Goal: Check status

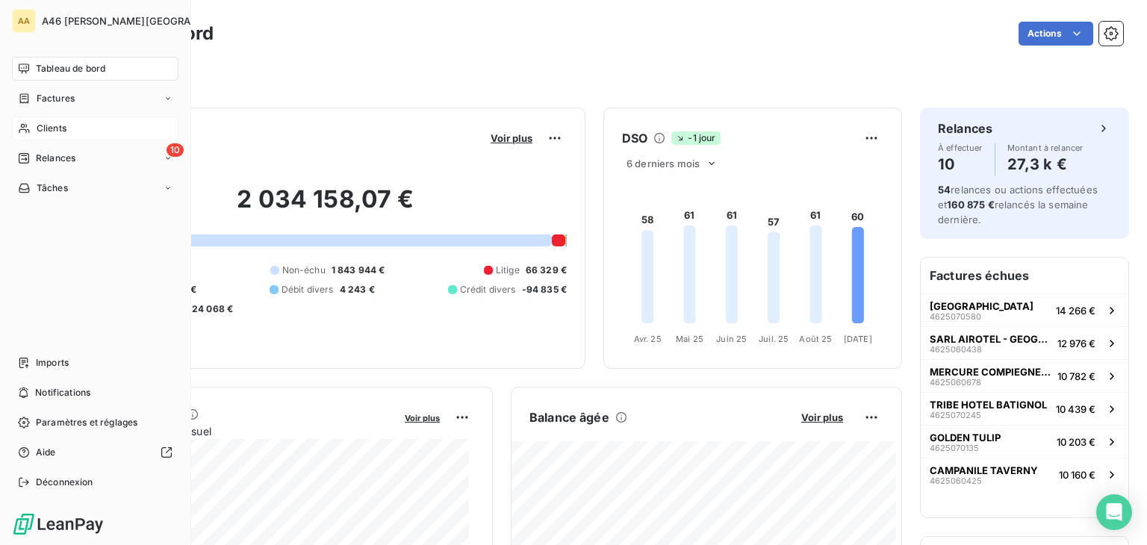
click at [56, 122] on span "Clients" at bounding box center [52, 128] width 30 height 13
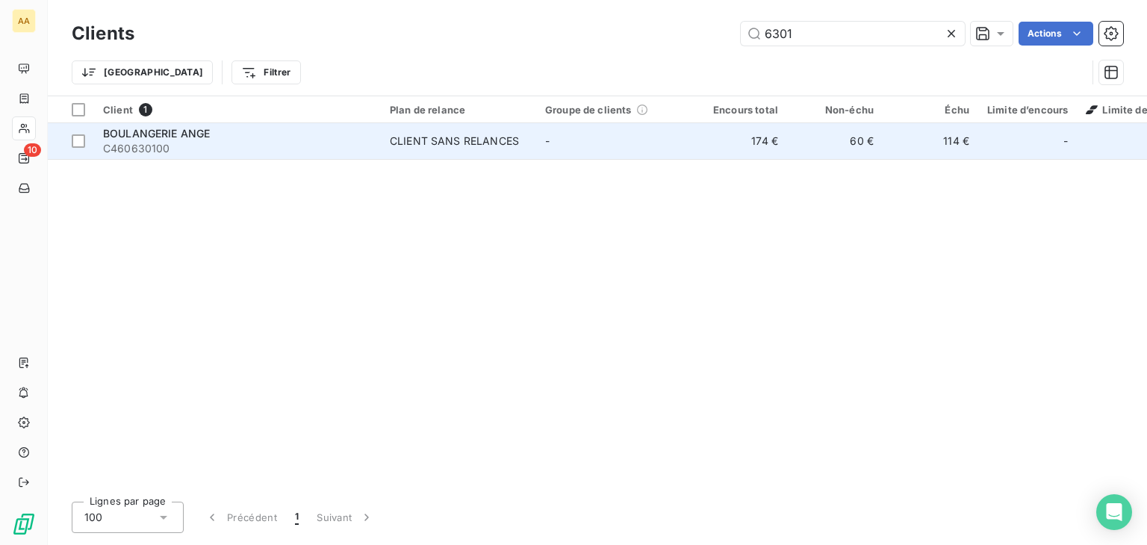
type input "6301"
click at [161, 138] on span "BOULANGERIE ANGE" at bounding box center [156, 133] width 107 height 13
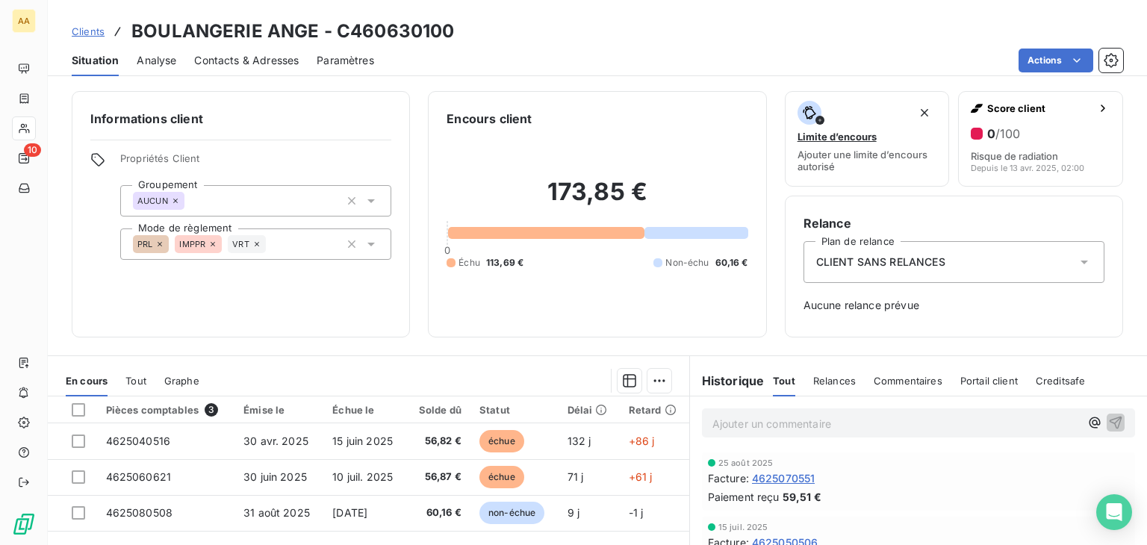
click at [1077, 257] on icon at bounding box center [1084, 262] width 15 height 15
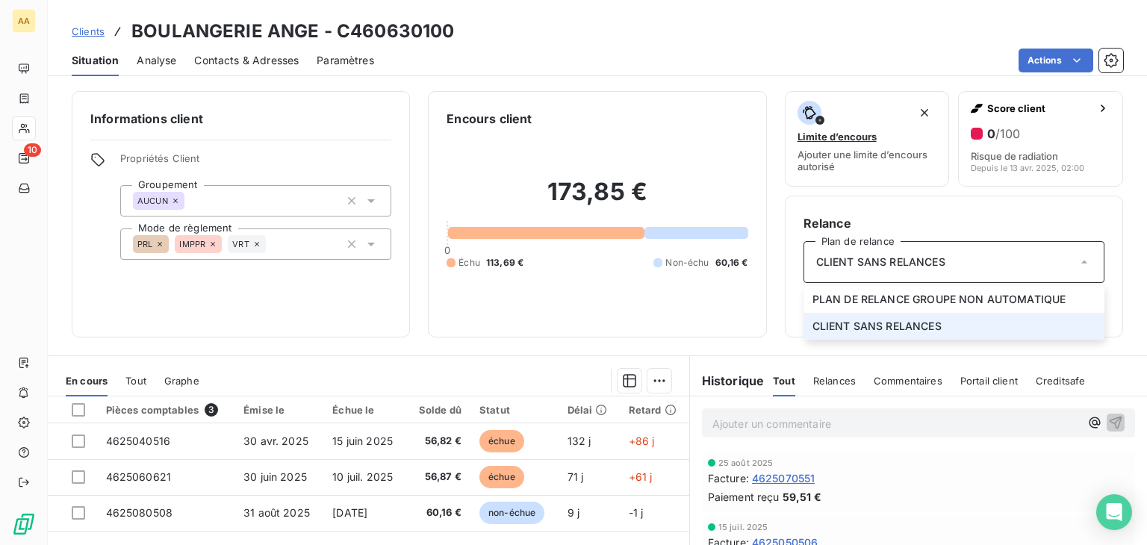
click at [1077, 256] on icon at bounding box center [1084, 262] width 15 height 15
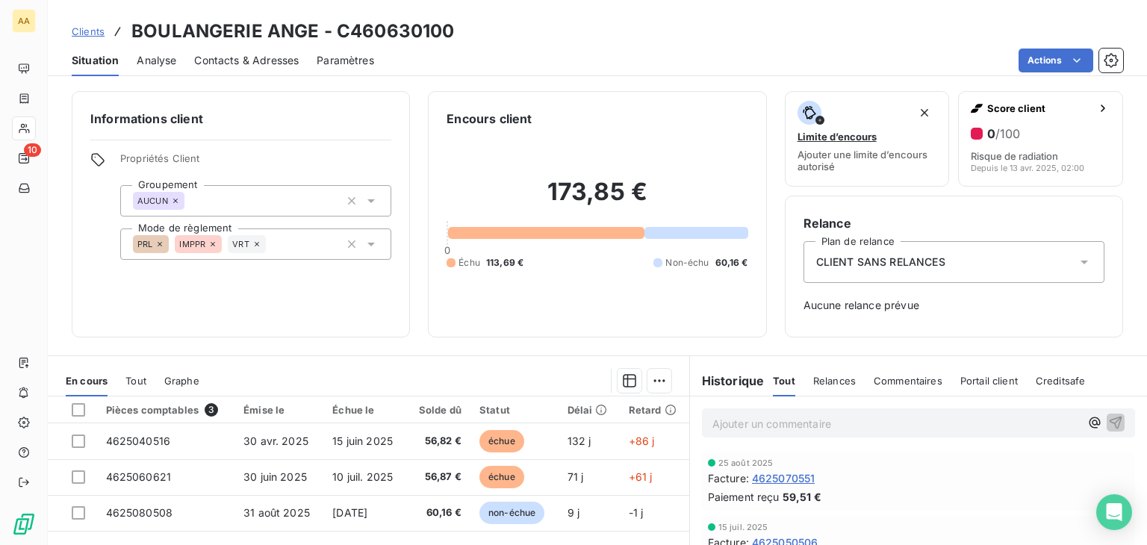
click at [1077, 262] on icon at bounding box center [1084, 262] width 15 height 15
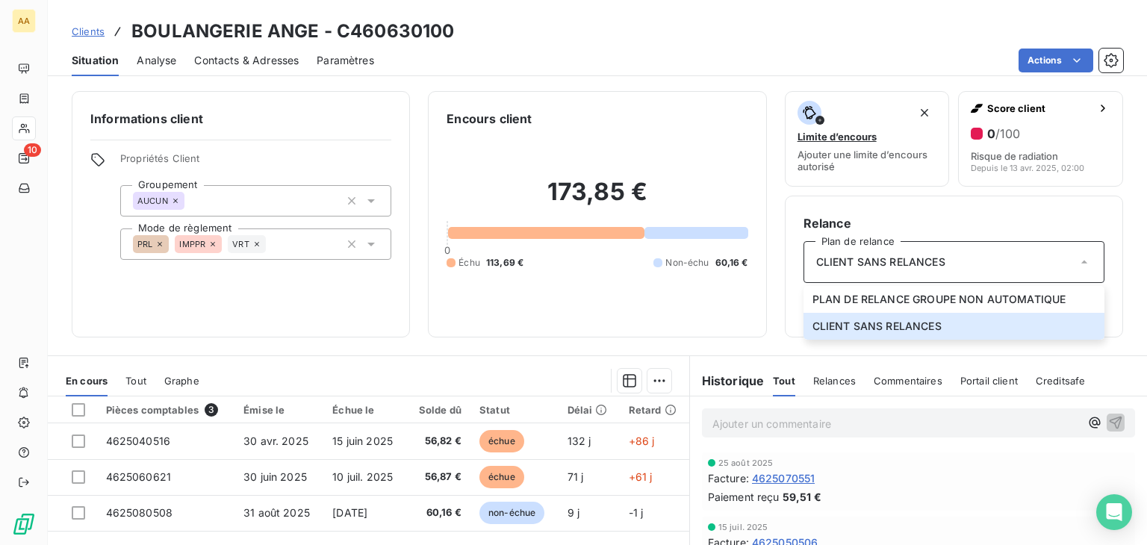
click at [648, 311] on div "173,85 € 0 Échu 113,69 € Non-échu 60,16 €" at bounding box center [597, 223] width 301 height 191
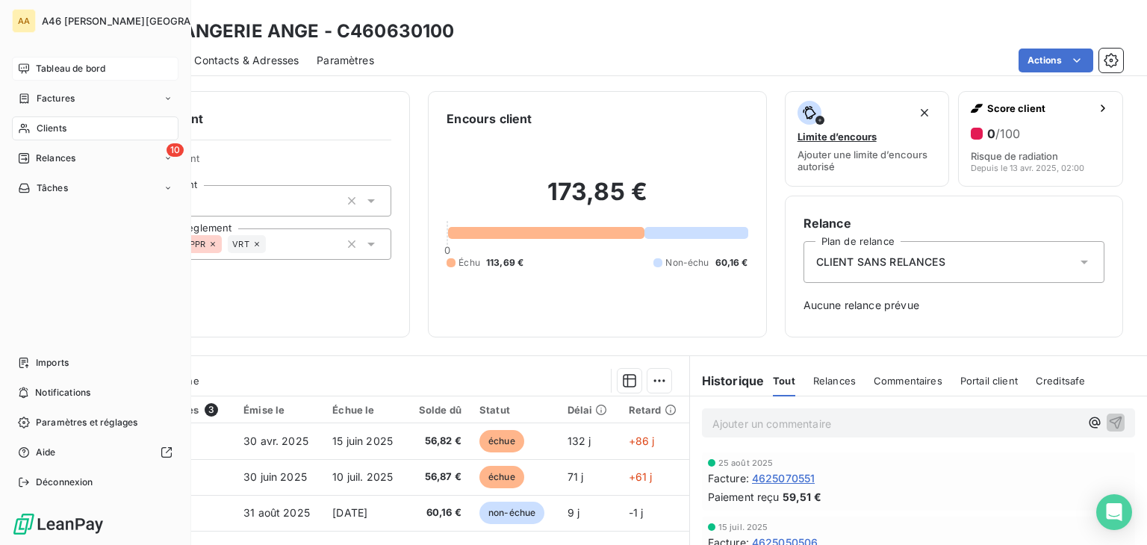
click at [63, 68] on span "Tableau de bord" at bounding box center [70, 68] width 69 height 13
